Goal: Task Accomplishment & Management: Manage account settings

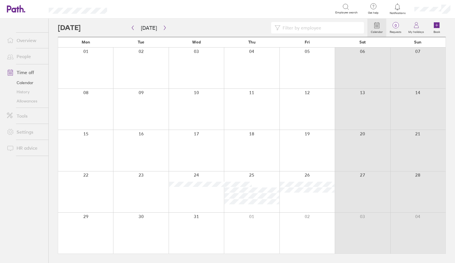
click at [26, 55] on link "People" at bounding box center [25, 56] width 46 height 11
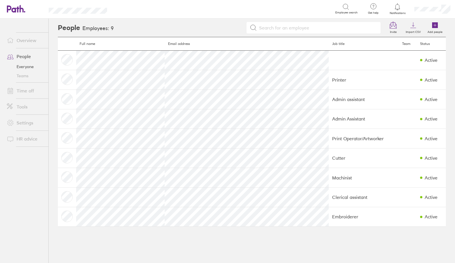
click at [25, 91] on link "Time off" at bounding box center [25, 90] width 46 height 11
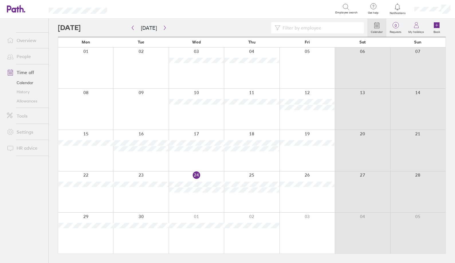
click at [90, 188] on div at bounding box center [85, 191] width 55 height 41
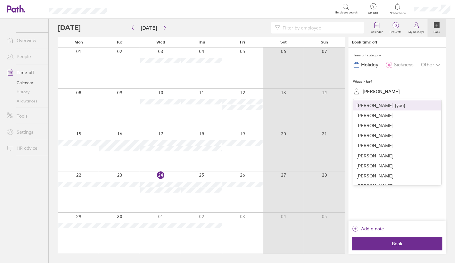
click at [381, 92] on div "[PERSON_NAME]" at bounding box center [381, 91] width 37 height 5
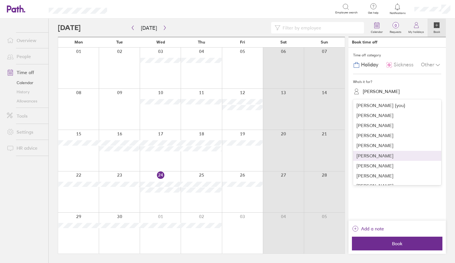
click at [385, 152] on div "[PERSON_NAME]" at bounding box center [397, 156] width 88 height 10
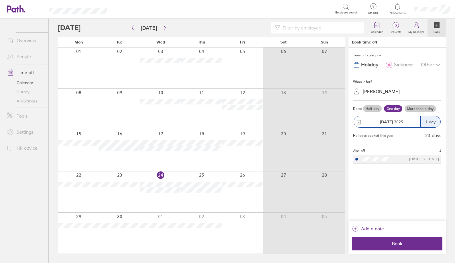
click at [436, 65] on icon at bounding box center [437, 65] width 7 height 7
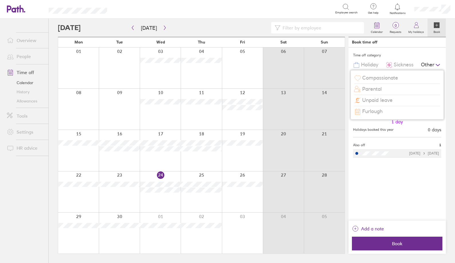
click at [377, 99] on span "Unpaid leave" at bounding box center [377, 100] width 30 height 6
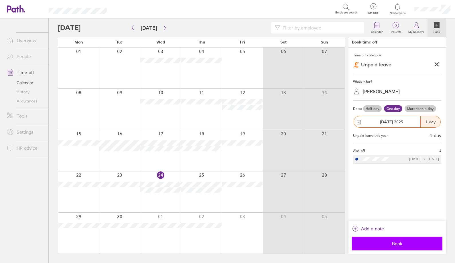
click at [396, 243] on span "Book" at bounding box center [397, 243] width 82 height 5
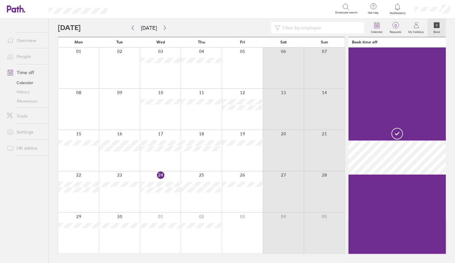
click at [118, 193] on div at bounding box center [119, 191] width 41 height 41
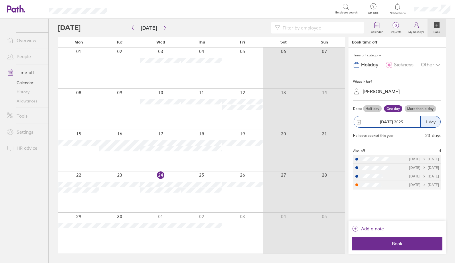
drag, startPoint x: 117, startPoint y: 198, endPoint x: 119, endPoint y: 195, distance: 3.5
click at [117, 197] on div at bounding box center [119, 191] width 41 height 41
click at [165, 197] on div at bounding box center [160, 191] width 41 height 41
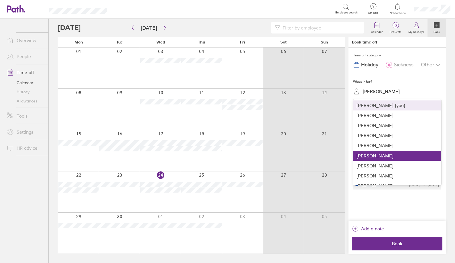
drag, startPoint x: 386, startPoint y: 88, endPoint x: 389, endPoint y: 90, distance: 3.5
click at [386, 89] on div "[PERSON_NAME]" at bounding box center [381, 91] width 37 height 5
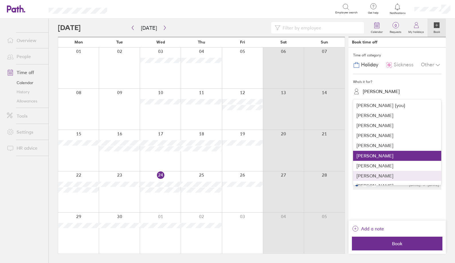
click at [375, 174] on div "[PERSON_NAME]" at bounding box center [397, 176] width 88 height 10
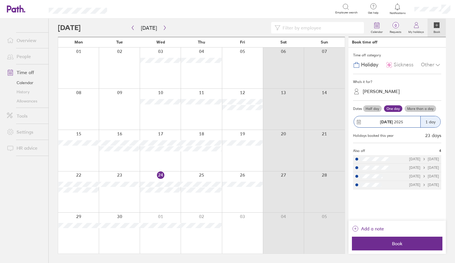
click at [435, 64] on icon at bounding box center [437, 65] width 7 height 7
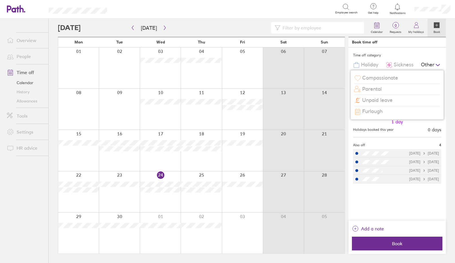
click at [380, 100] on span "Unpaid leave" at bounding box center [377, 100] width 30 height 6
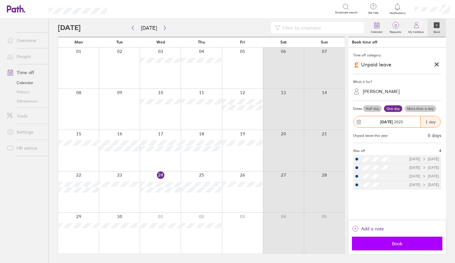
click at [396, 242] on span "Book" at bounding box center [397, 243] width 82 height 5
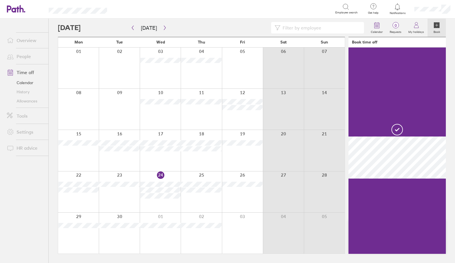
click at [118, 197] on div at bounding box center [119, 191] width 41 height 41
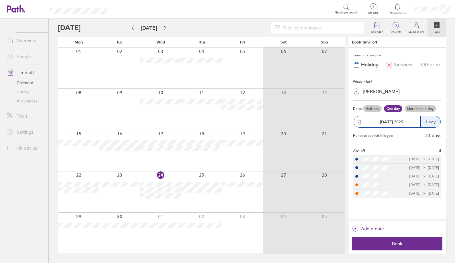
click at [102, 193] on div at bounding box center [119, 191] width 41 height 41
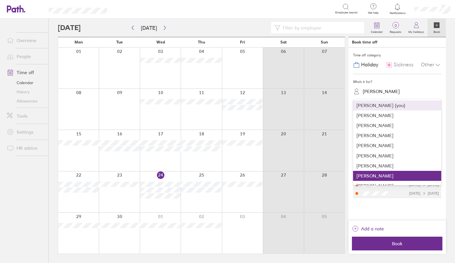
click at [383, 90] on div "[PERSON_NAME]" at bounding box center [381, 91] width 37 height 5
click at [373, 116] on div "[PERSON_NAME]" at bounding box center [397, 115] width 88 height 10
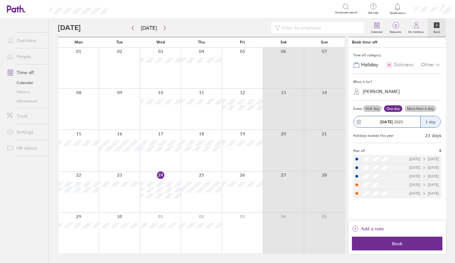
click at [432, 66] on div "Other" at bounding box center [431, 65] width 20 height 11
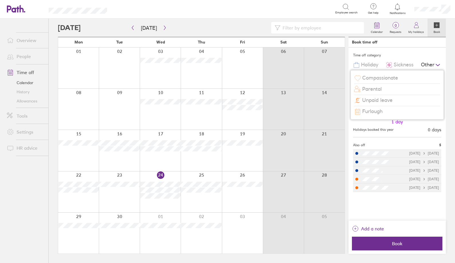
click at [397, 104] on div "Unpaid leave" at bounding box center [397, 100] width 86 height 11
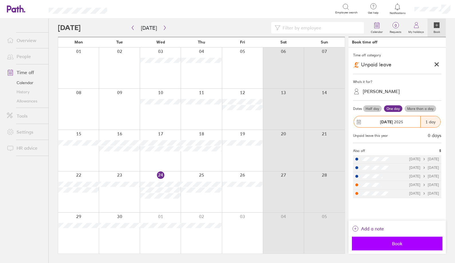
click at [393, 240] on button "Book" at bounding box center [397, 244] width 90 height 14
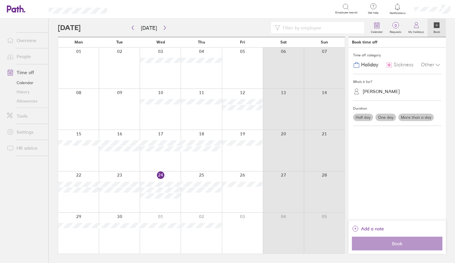
drag, startPoint x: 167, startPoint y: 207, endPoint x: 173, endPoint y: 204, distance: 7.6
click at [167, 207] on div at bounding box center [160, 191] width 41 height 41
